Goal: Information Seeking & Learning: Learn about a topic

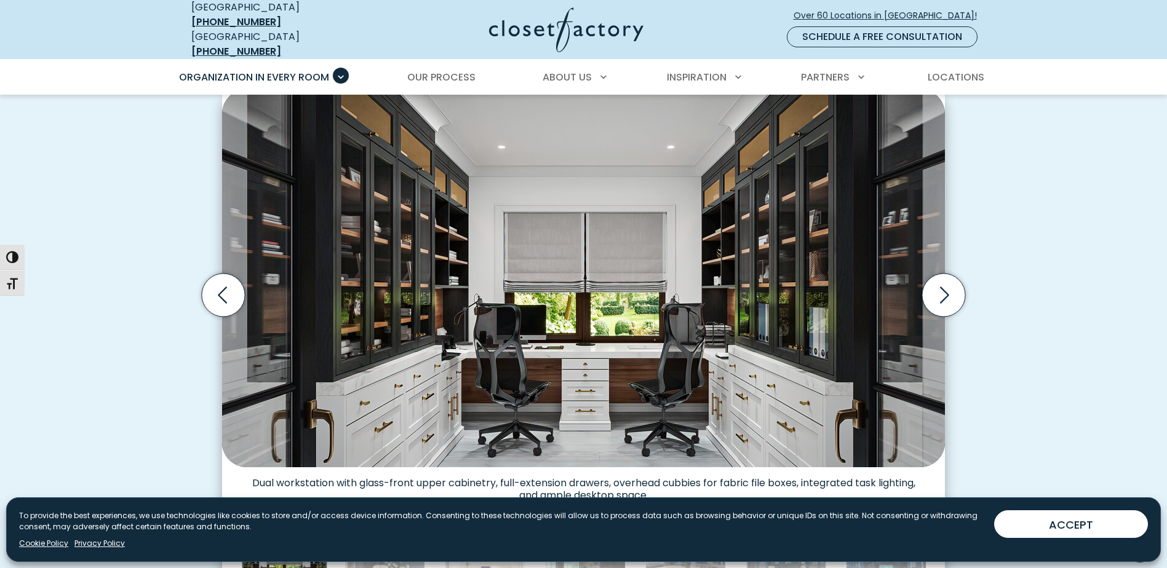
scroll to position [369, 0]
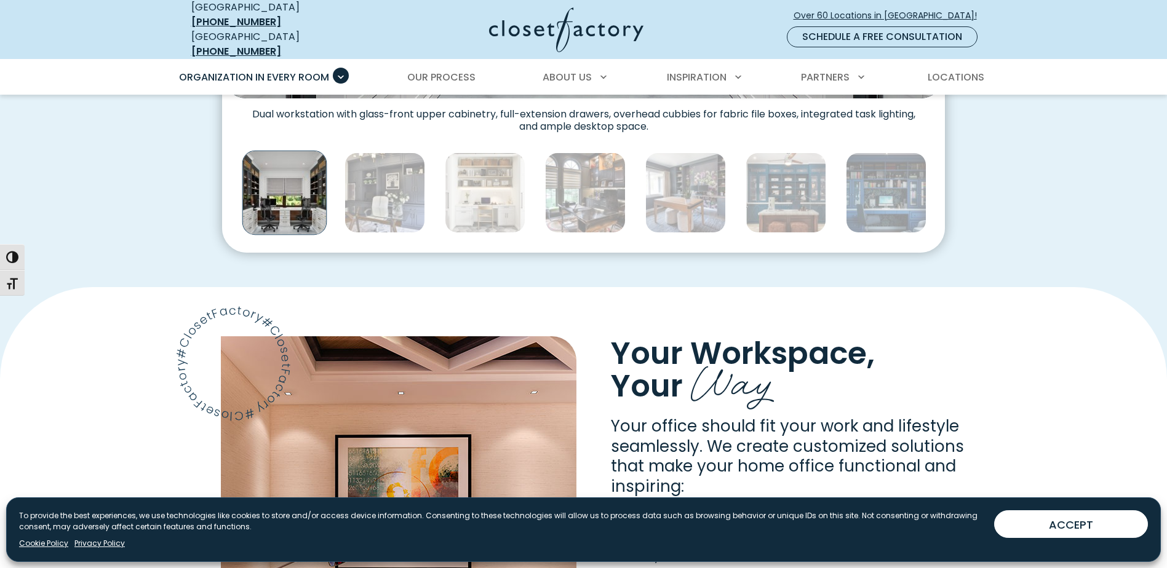
click at [840, 332] on span "Your Workspace," at bounding box center [743, 354] width 264 height 44
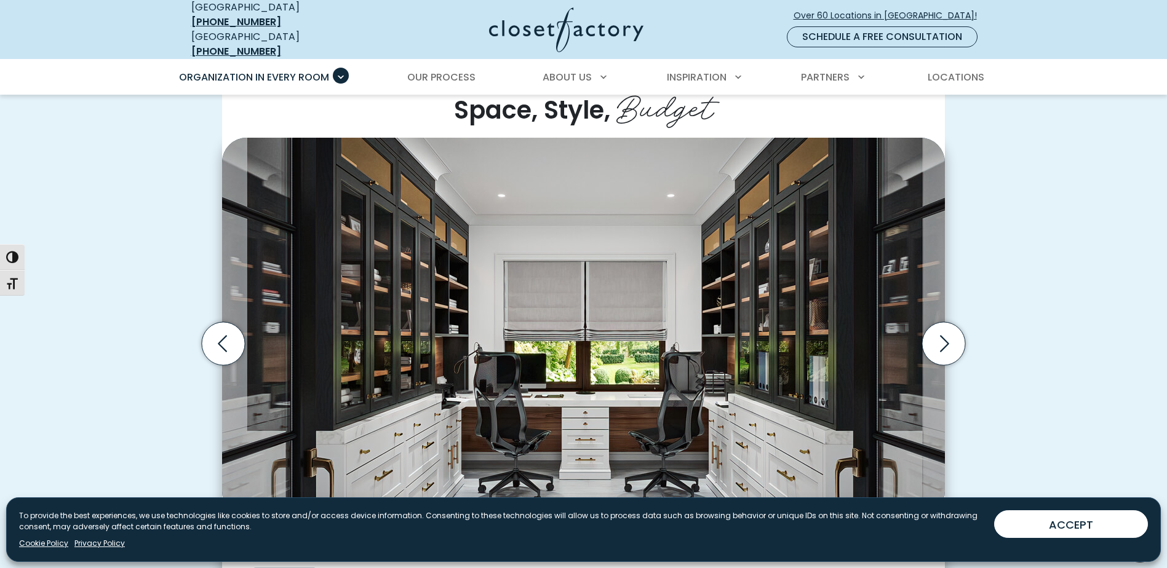
scroll to position [308, 0]
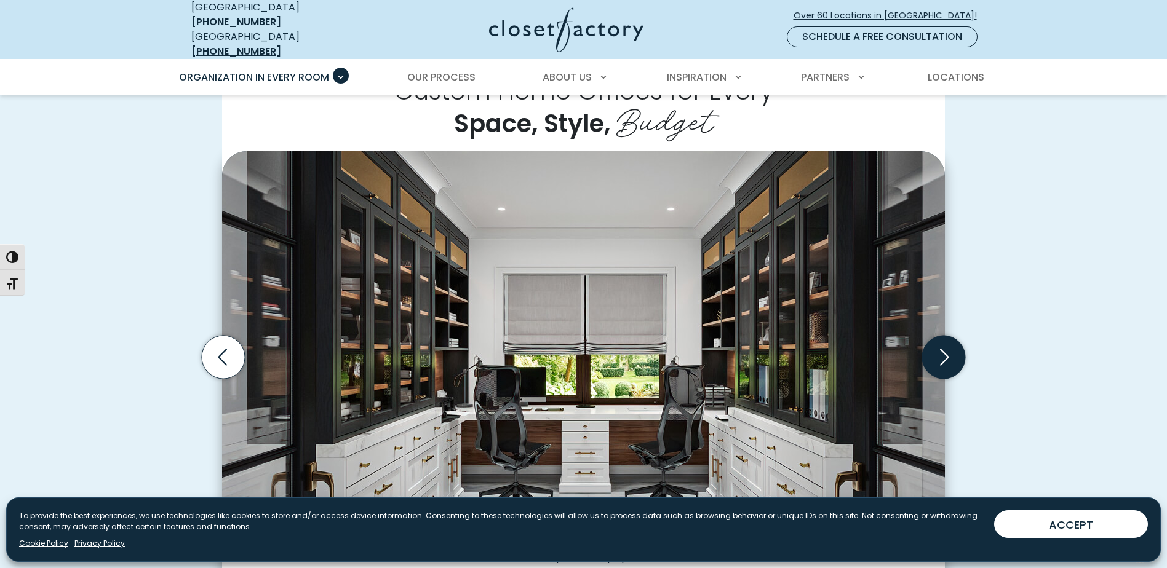
click at [945, 357] on icon "Next slide" at bounding box center [943, 357] width 43 height 43
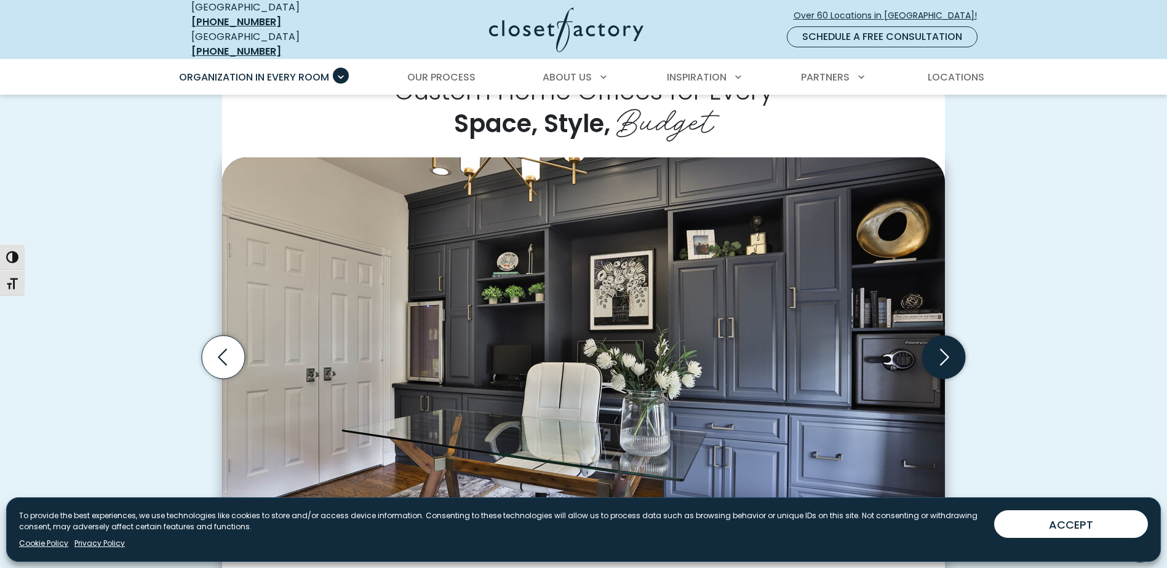
click at [945, 356] on icon "Next slide" at bounding box center [943, 357] width 43 height 43
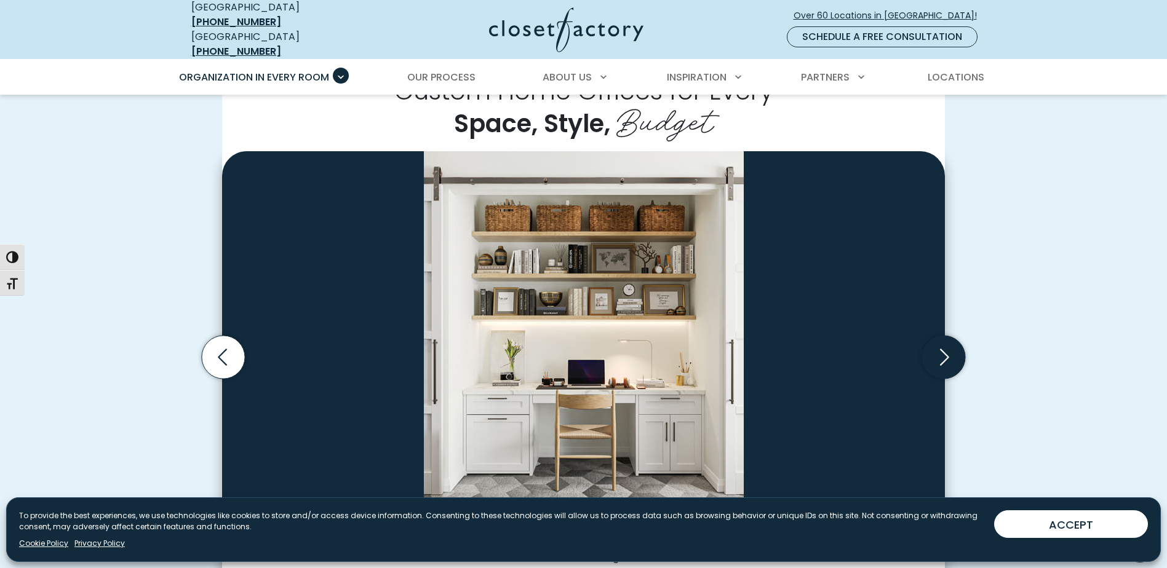
click at [945, 356] on icon "Next slide" at bounding box center [943, 357] width 43 height 43
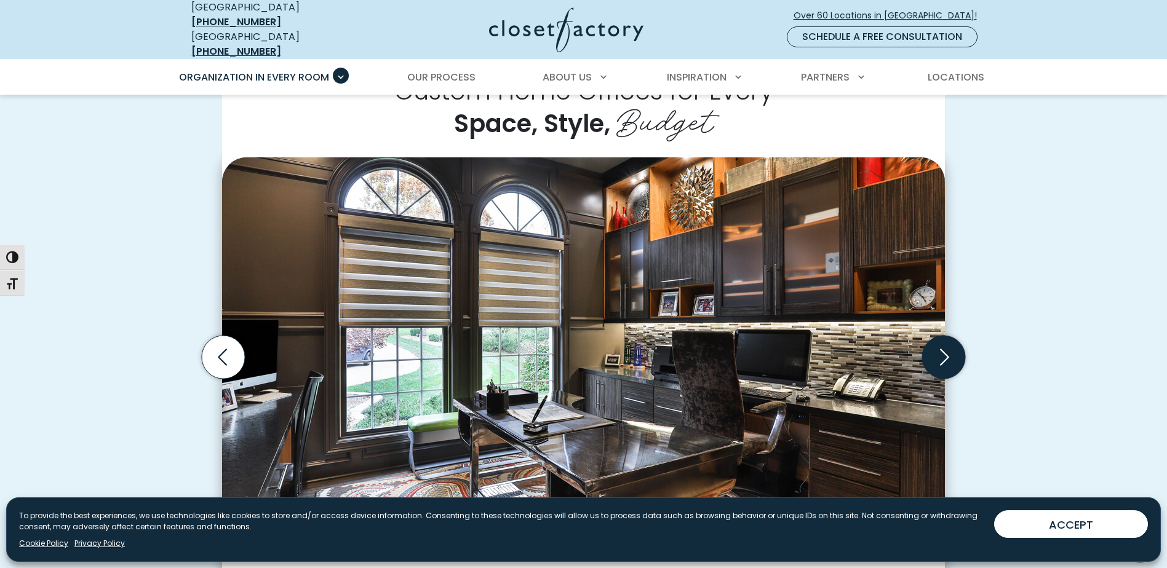
click at [945, 356] on icon "Next slide" at bounding box center [943, 357] width 43 height 43
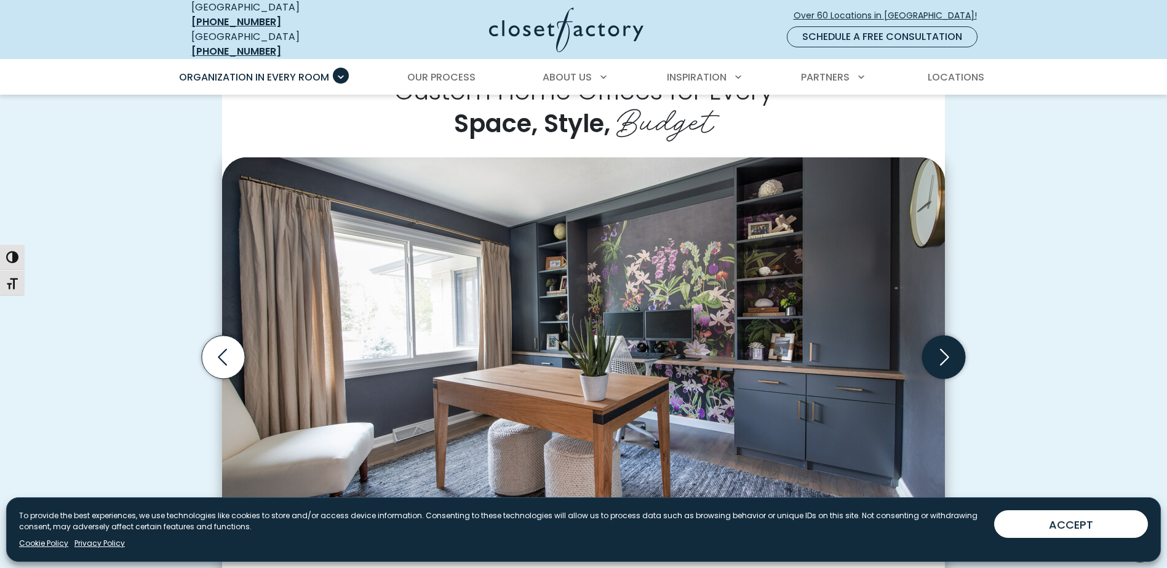
click at [940, 362] on icon "Next slide" at bounding box center [943, 357] width 43 height 43
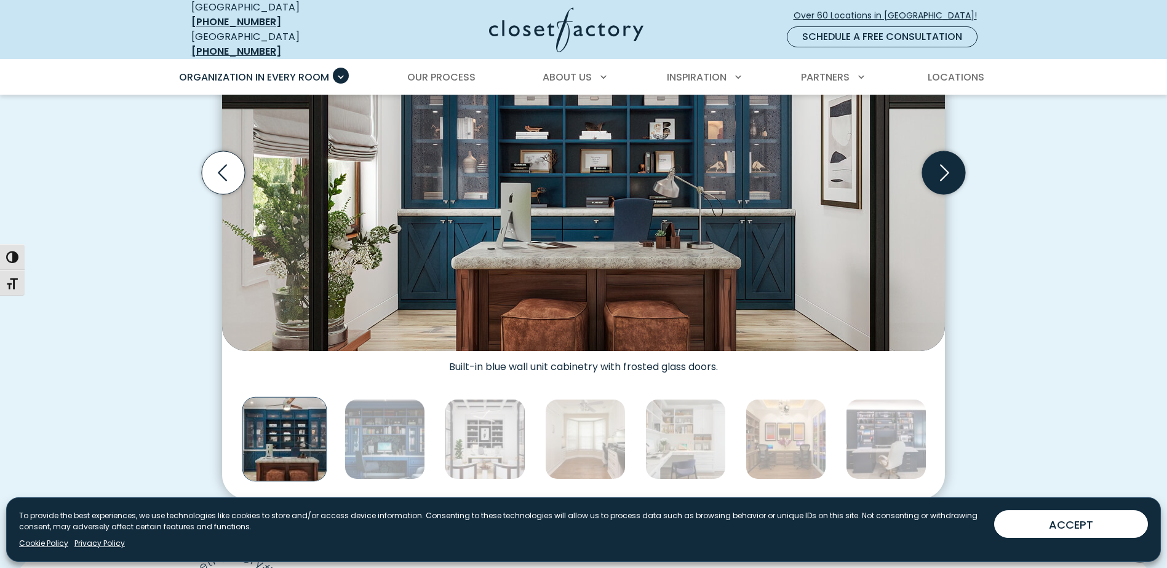
scroll to position [431, 0]
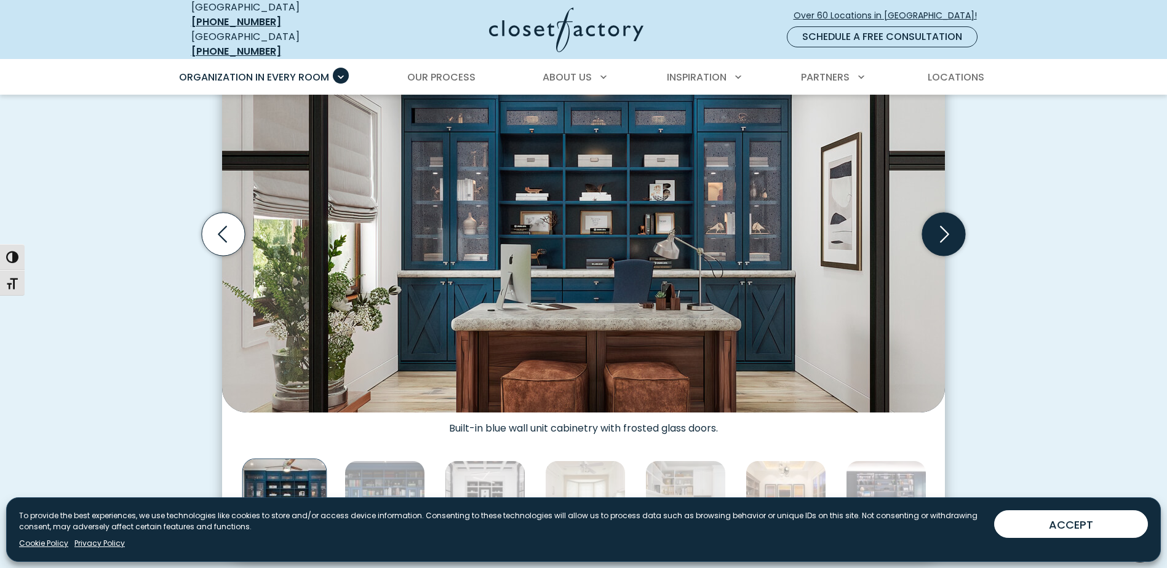
click at [942, 226] on icon "Next slide" at bounding box center [944, 234] width 9 height 17
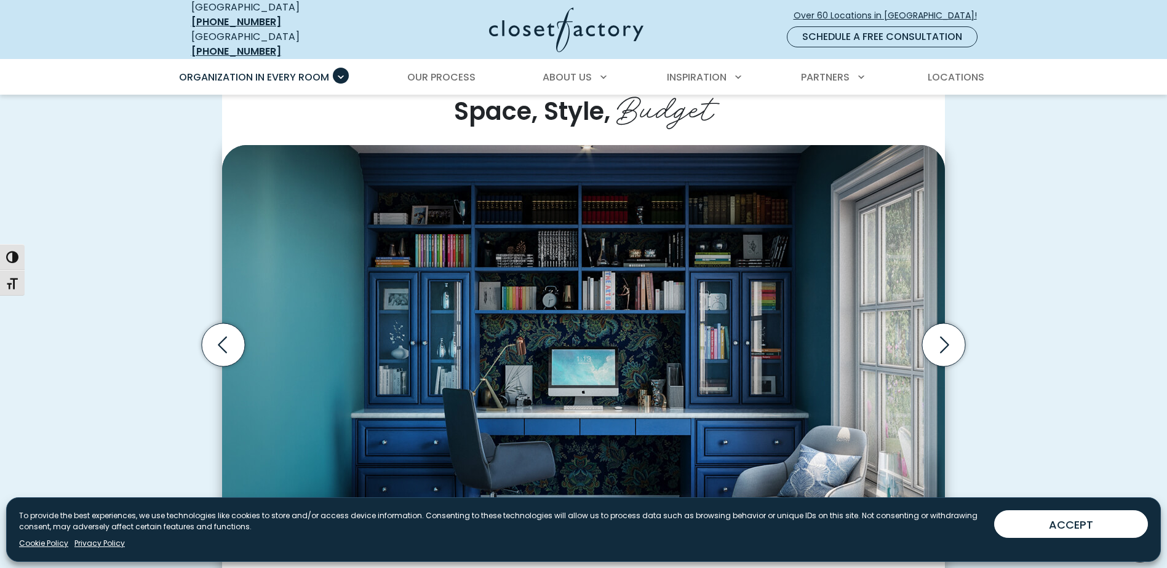
scroll to position [308, 0]
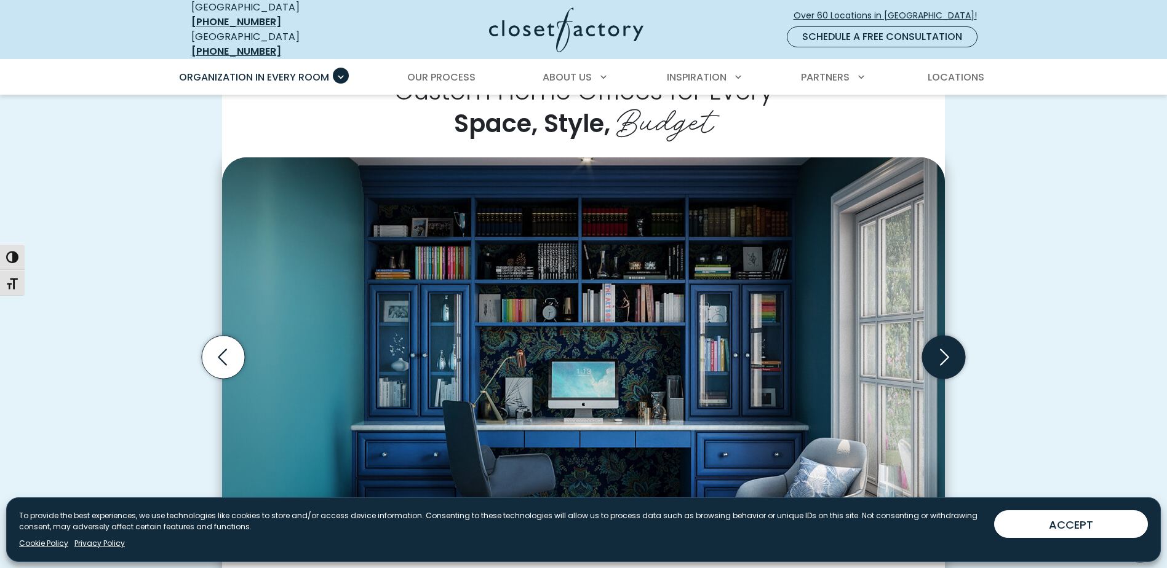
click at [943, 349] on icon "Next slide" at bounding box center [943, 357] width 43 height 43
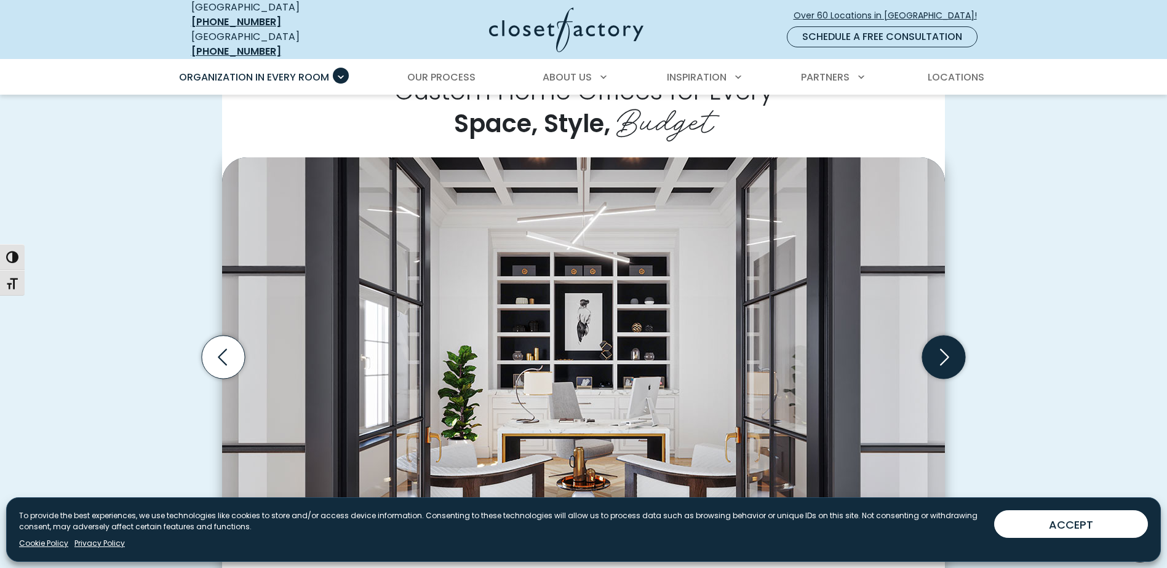
click at [943, 349] on icon "Next slide" at bounding box center [943, 357] width 43 height 43
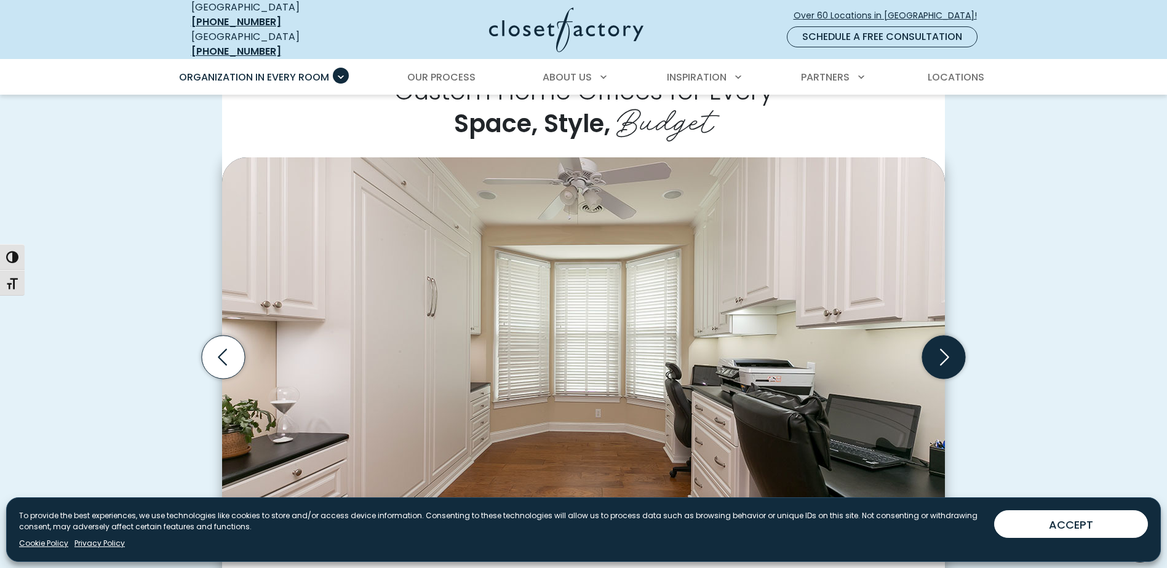
click at [943, 349] on icon "Next slide" at bounding box center [943, 357] width 43 height 43
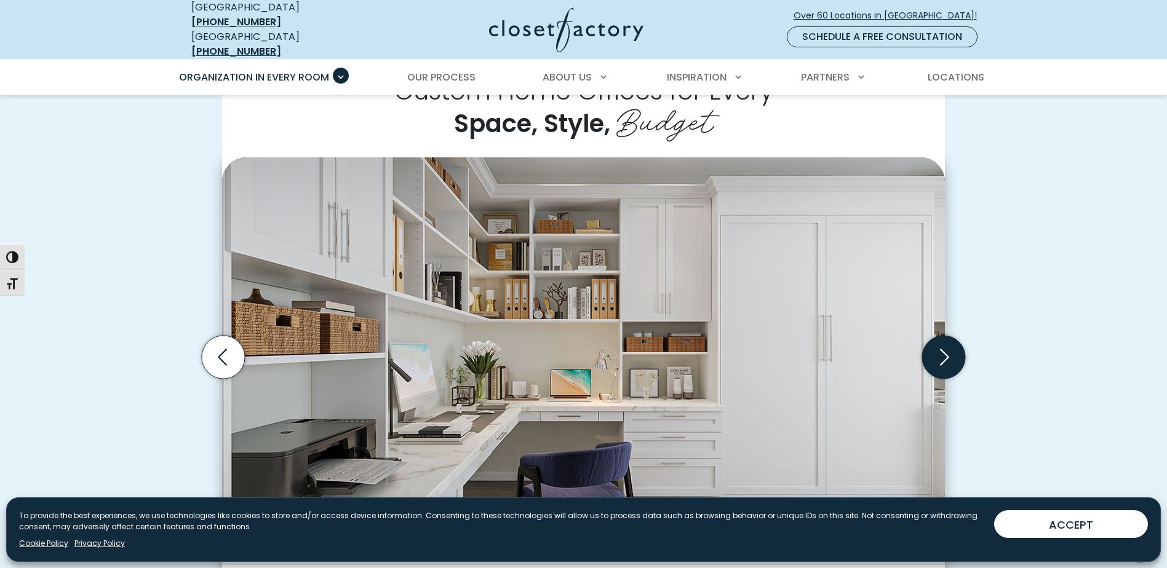
click at [942, 349] on icon "Next slide" at bounding box center [943, 357] width 43 height 43
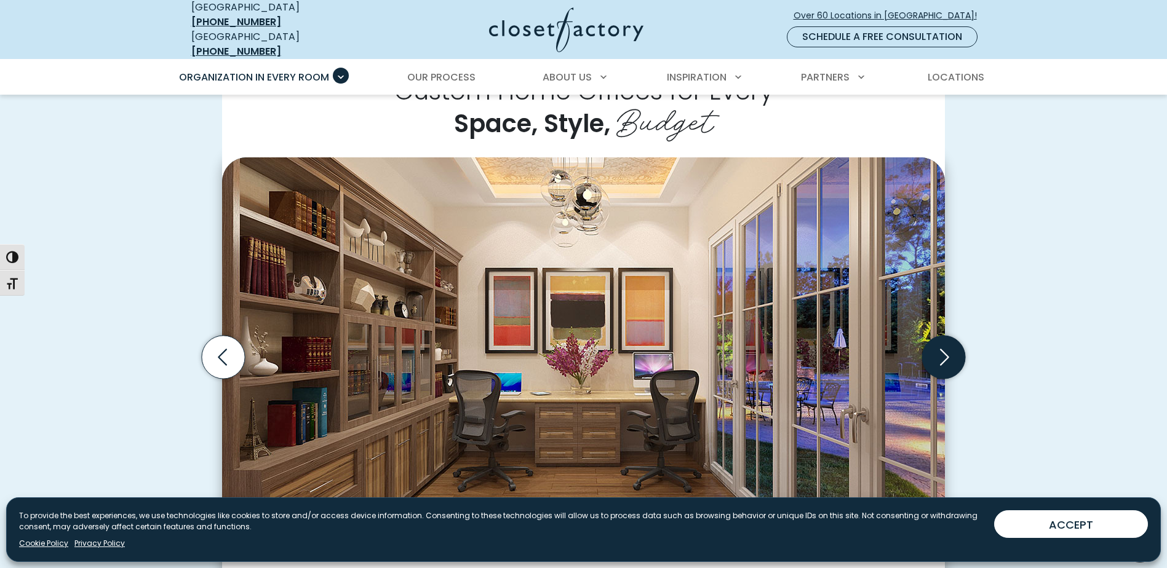
click at [936, 346] on icon "Next slide" at bounding box center [943, 357] width 43 height 43
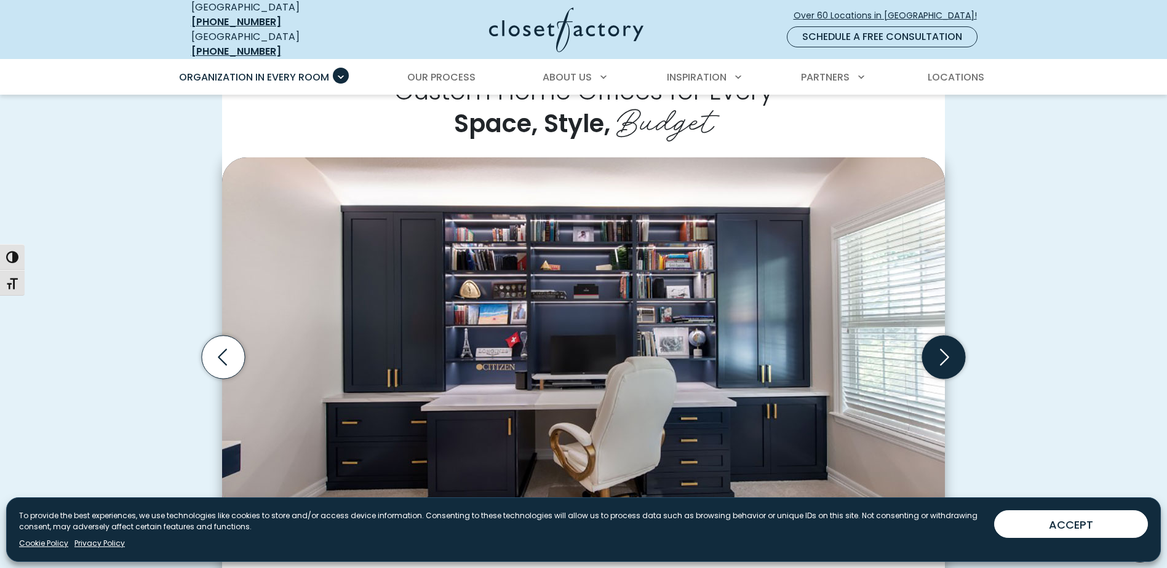
click at [936, 346] on icon "Next slide" at bounding box center [943, 357] width 43 height 43
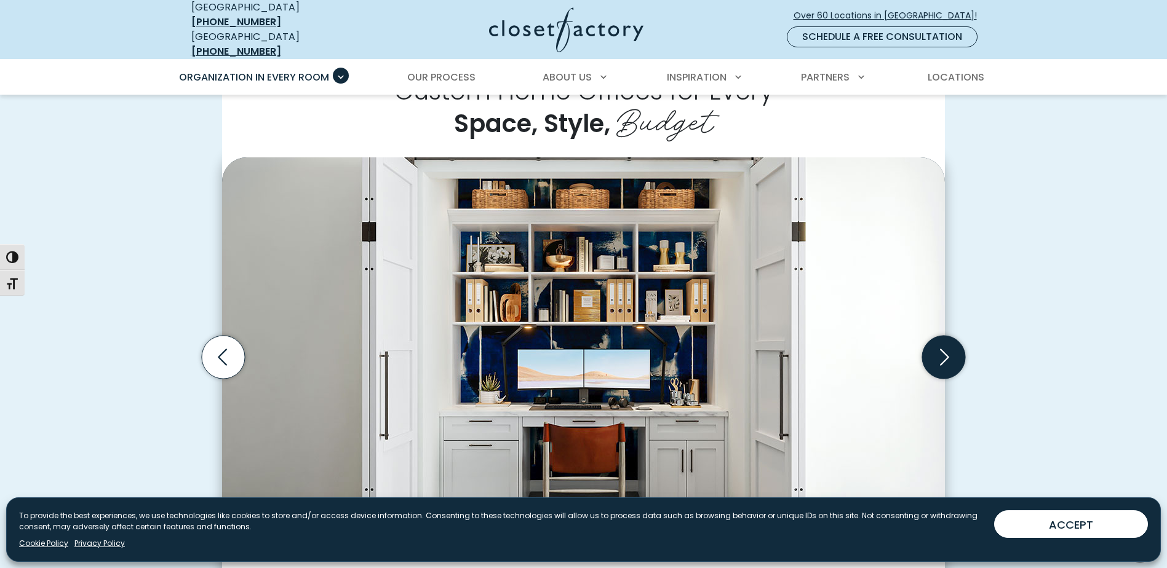
click at [936, 346] on icon "Next slide" at bounding box center [943, 357] width 43 height 43
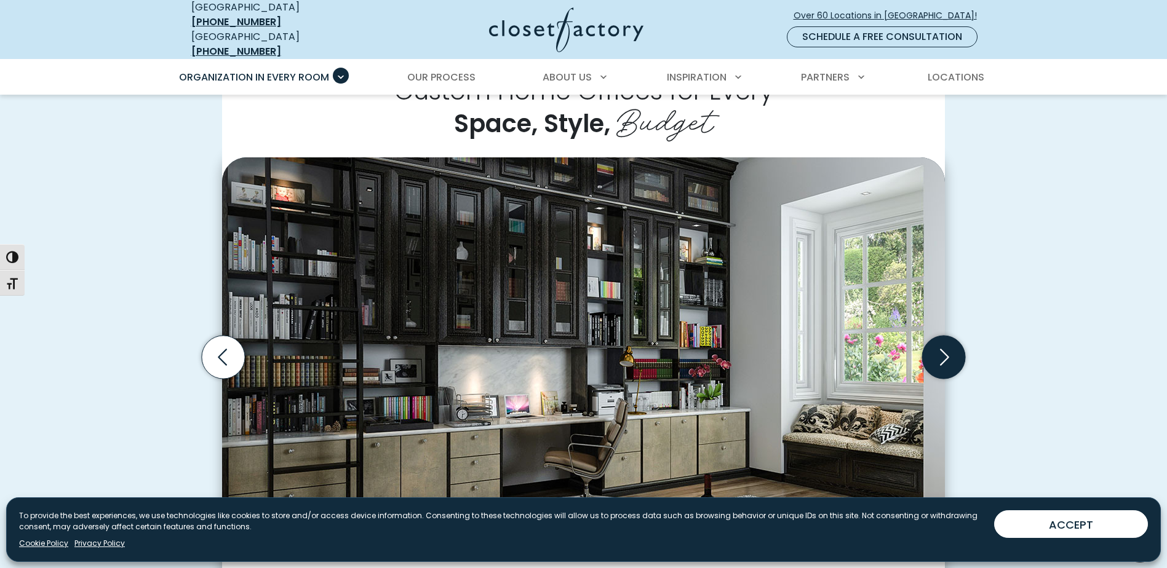
click at [936, 346] on icon "Next slide" at bounding box center [943, 357] width 43 height 43
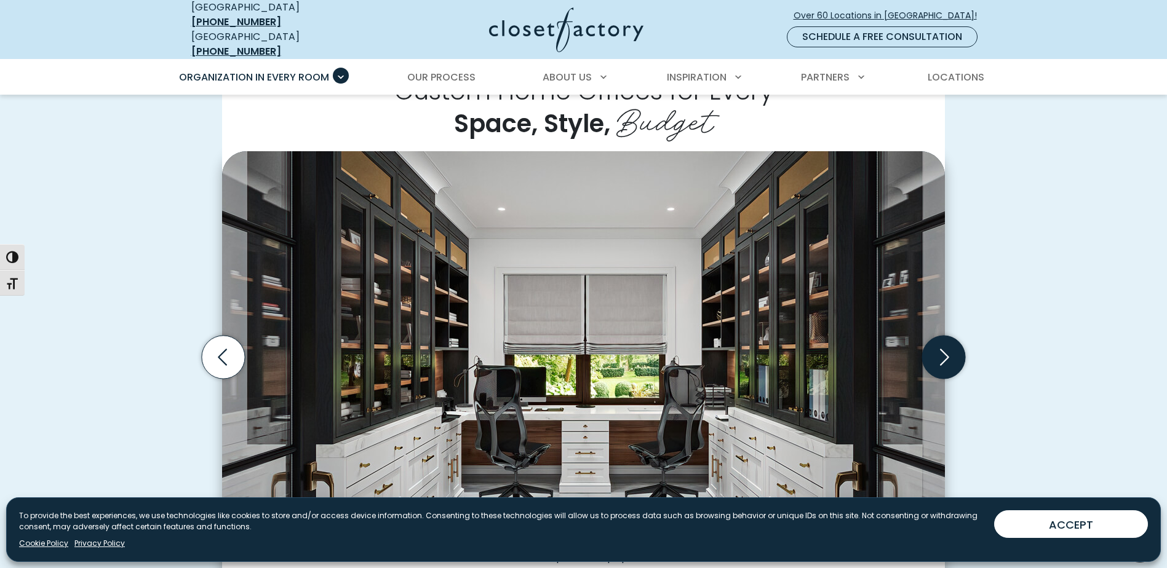
click at [936, 344] on icon "Next slide" at bounding box center [943, 357] width 43 height 43
